Goal: Task Accomplishment & Management: Use online tool/utility

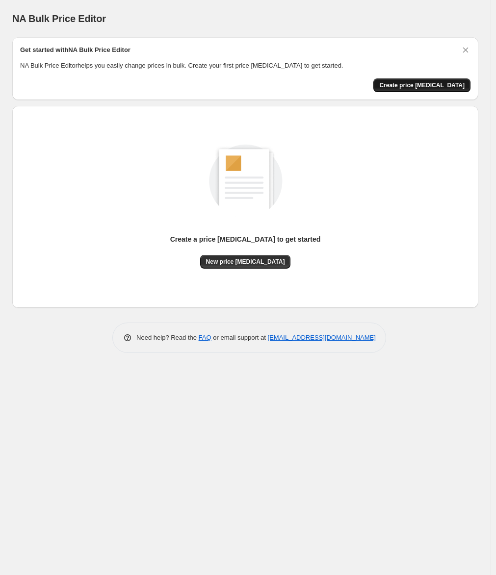
click at [427, 84] on span "Create price [MEDICAL_DATA]" at bounding box center [421, 85] width 85 height 8
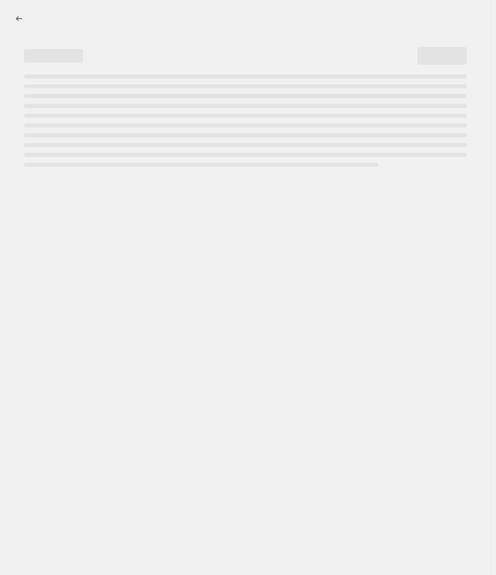
select select "percentage"
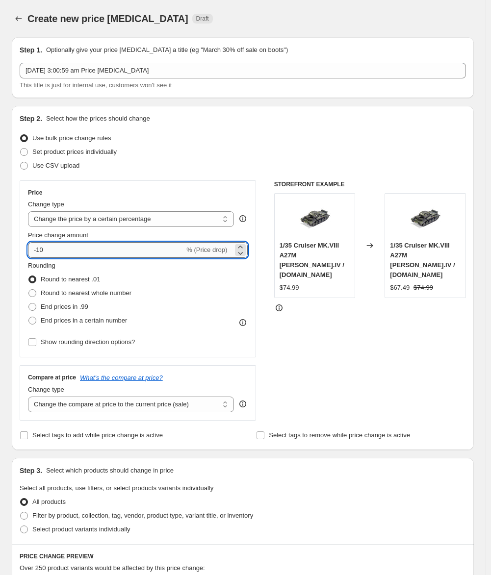
click at [71, 249] on input "-10" at bounding box center [106, 250] width 156 height 16
drag, startPoint x: 64, startPoint y: 250, endPoint x: 38, endPoint y: 247, distance: 25.7
click at [38, 247] on input "-10" at bounding box center [106, 250] width 156 height 16
type input "-85"
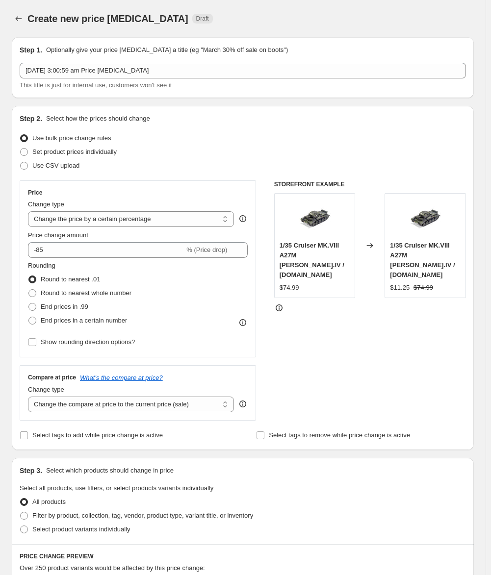
click at [368, 335] on div "STOREFRONT EXAMPLE 1/35 Cruiser MK.VIII A27M [PERSON_NAME].IV / [DOMAIN_NAME] $…" at bounding box center [370, 300] width 192 height 240
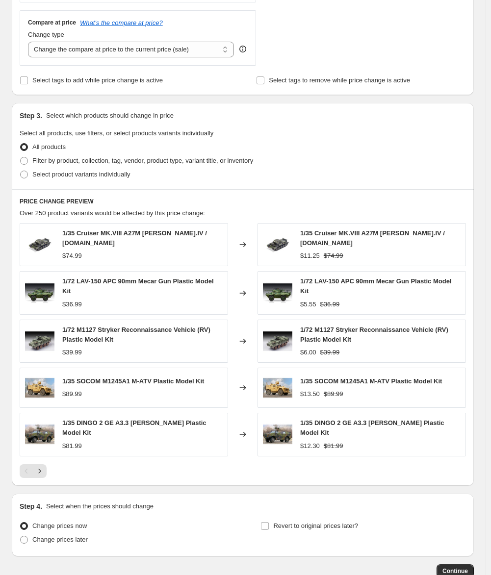
scroll to position [406, 0]
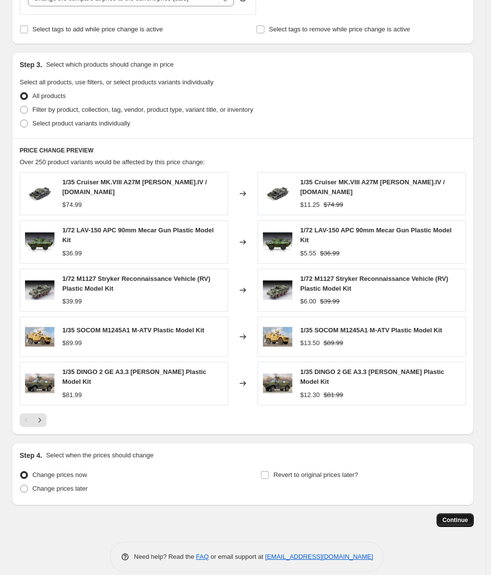
click at [454, 516] on span "Continue" at bounding box center [454, 520] width 25 height 8
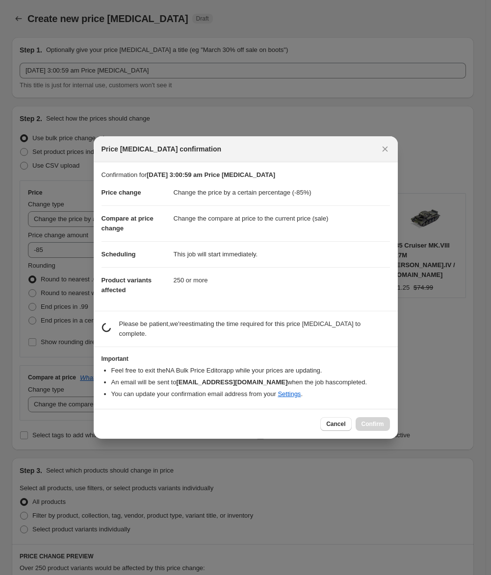
scroll to position [0, 0]
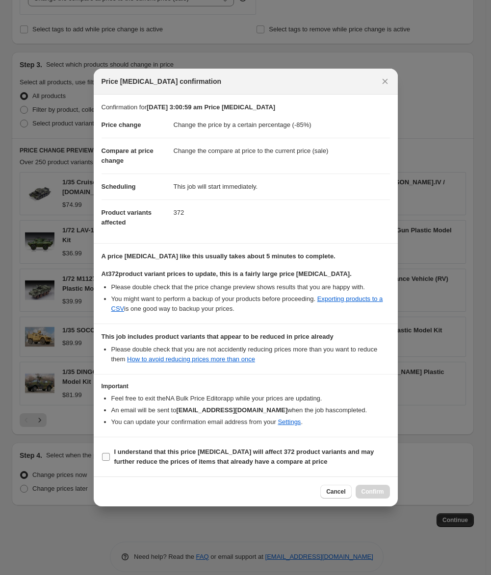
click at [107, 453] on input "I understand that this price [MEDICAL_DATA] will affect 372 product variants an…" at bounding box center [106, 457] width 8 height 8
checkbox input "true"
click at [372, 488] on span "Confirm" at bounding box center [372, 492] width 23 height 8
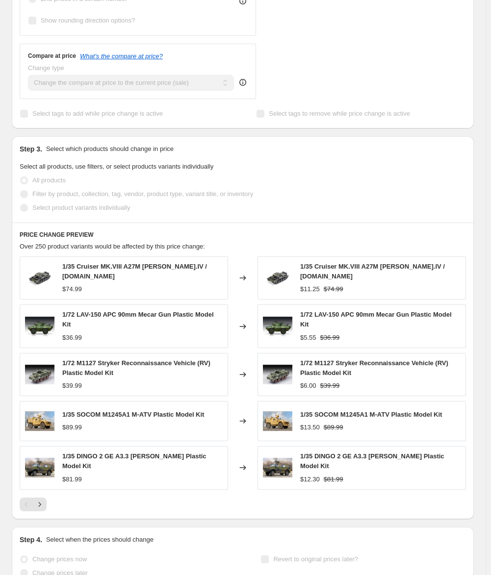
scroll to position [431, 0]
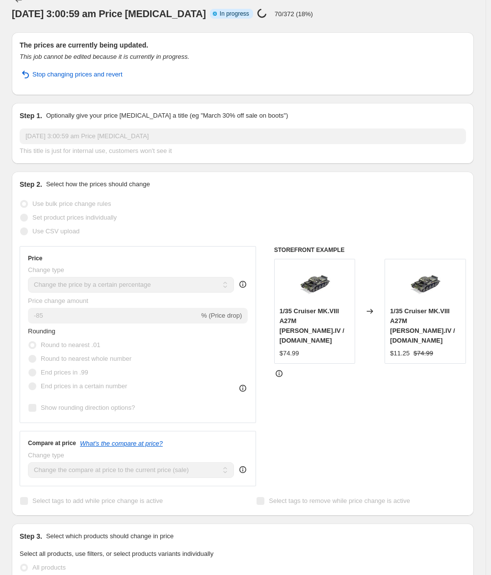
scroll to position [0, 0]
